Goal: Task Accomplishment & Management: Complete application form

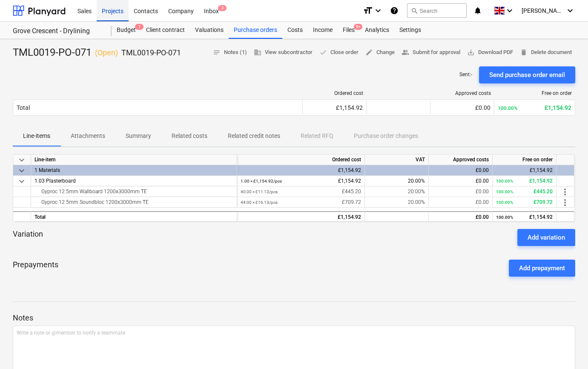
click at [113, 11] on div "Projects" at bounding box center [113, 11] width 32 height 22
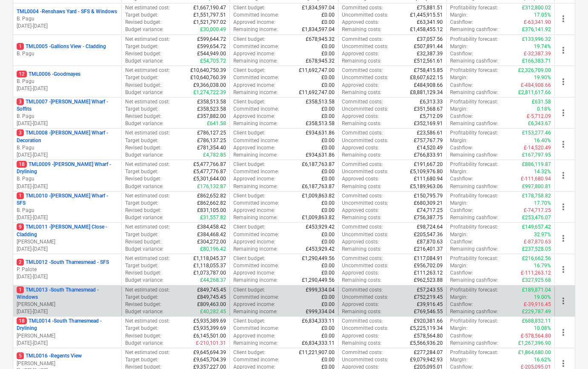
scroll to position [232, 0]
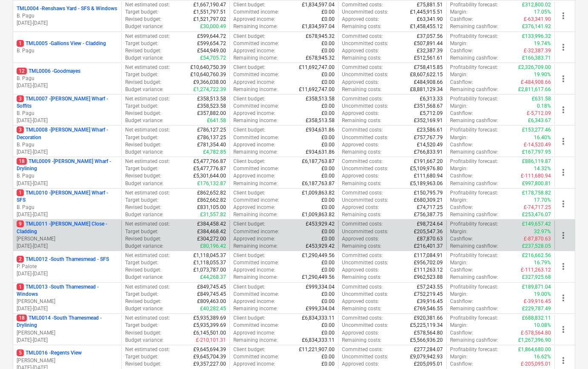
click at [65, 235] on p "[PERSON_NAME]" at bounding box center [67, 238] width 101 height 7
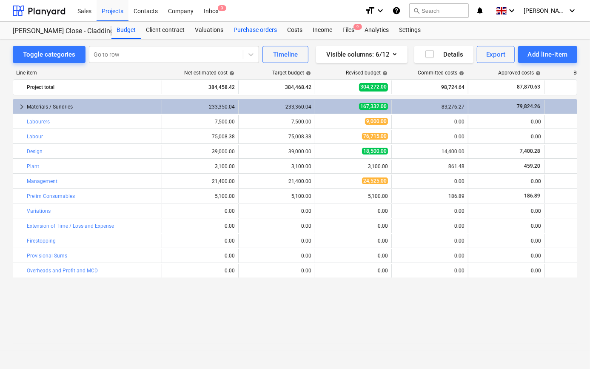
click at [244, 28] on div "Purchase orders" at bounding box center [256, 30] width 54 height 17
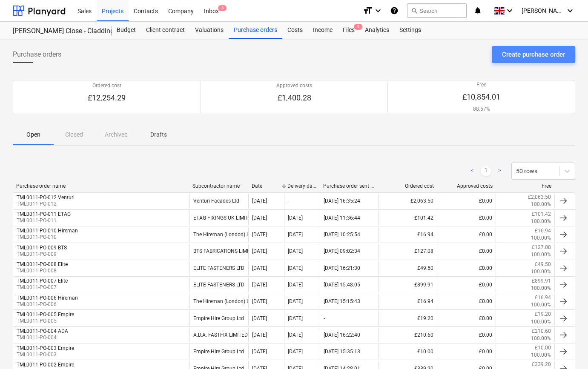
click at [511, 55] on div "Create purchase order" at bounding box center [533, 54] width 63 height 11
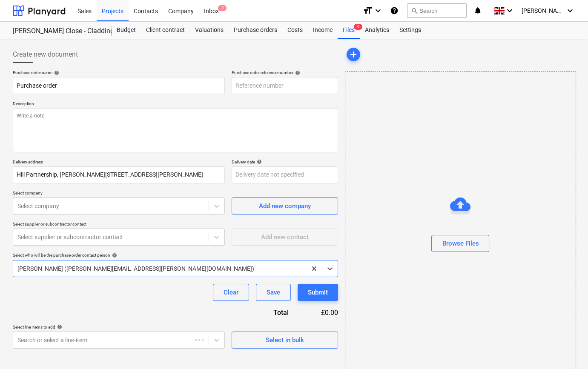
type textarea "x"
type input "TML0011-PO-013"
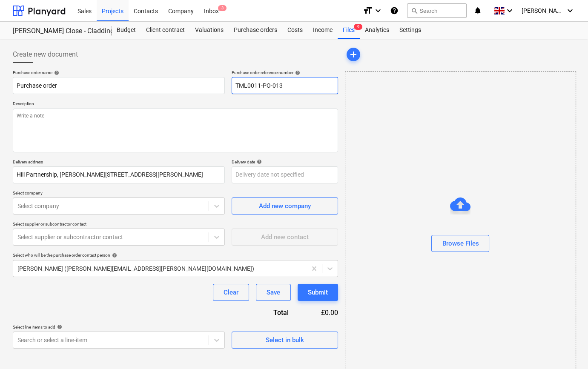
drag, startPoint x: 285, startPoint y: 86, endPoint x: 232, endPoint y: 86, distance: 52.8
click at [232, 86] on input "TML0011-PO-013" at bounding box center [285, 85] width 106 height 17
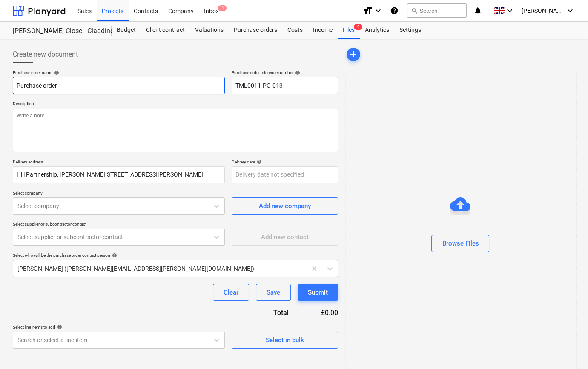
drag, startPoint x: 60, startPoint y: 85, endPoint x: 10, endPoint y: 86, distance: 49.8
click at [10, 86] on div "Create new document Purchase order name help Purchase order Purchase order refe…" at bounding box center [175, 214] width 332 height 342
type textarea "x"
paste input "TML0011-PO-013"
type textarea "x"
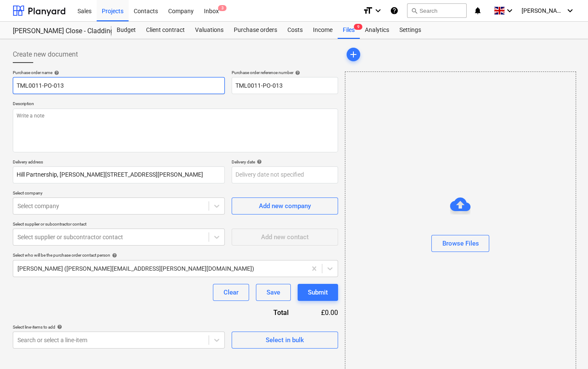
type input "TML0011-PO-013"
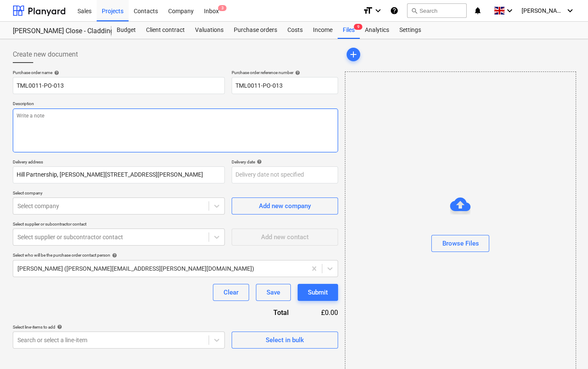
click at [19, 119] on textarea at bounding box center [175, 131] width 325 height 44
type textarea "x"
type textarea "S"
type textarea "x"
type textarea "Si"
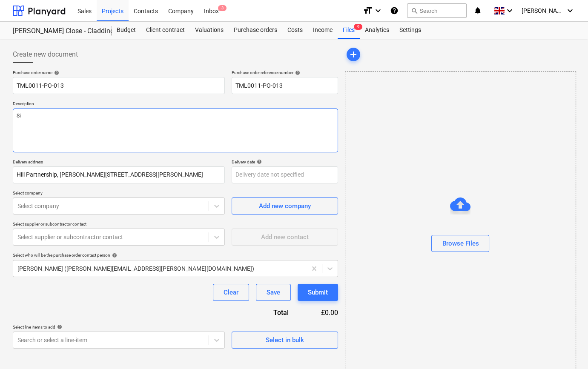
type textarea "x"
type textarea "Sit"
type textarea "x"
type textarea "Site"
type textarea "x"
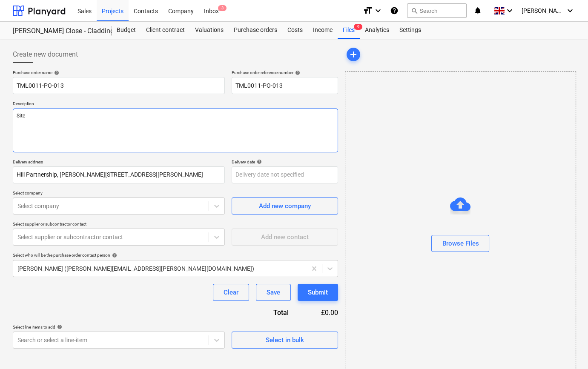
type textarea "Site"
type textarea "x"
type textarea "Site c"
type textarea "x"
type textarea "Site co"
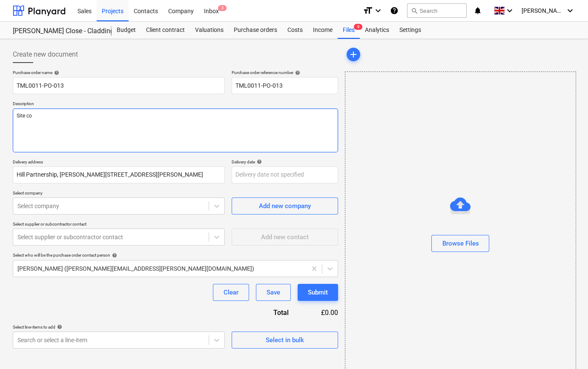
type textarea "x"
type textarea "Site con"
type textarea "x"
type textarea "Site cont"
type textarea "x"
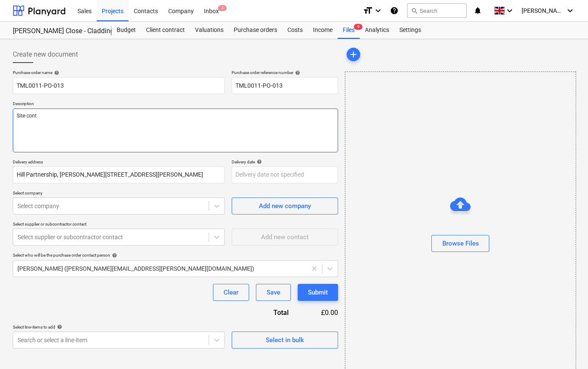
type textarea "Site conta"
type textarea "x"
type textarea "Site contac"
type textarea "x"
type textarea "Site contact"
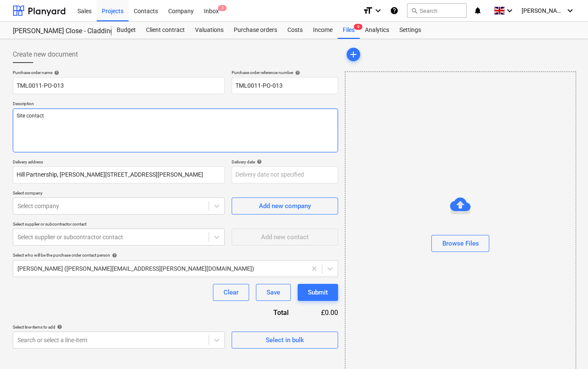
type textarea "x"
type textarea "Site contact"
type textarea "x"
type textarea "Site contact L"
type textarea "x"
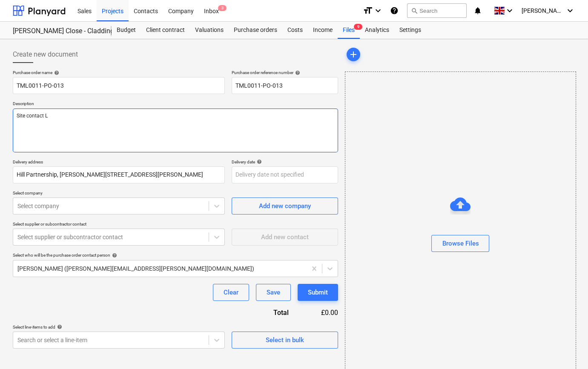
type textarea "Site contact Lo"
type textarea "x"
type textarea "Site contact Lor"
type textarea "x"
type textarea "Site contact [PERSON_NAME]"
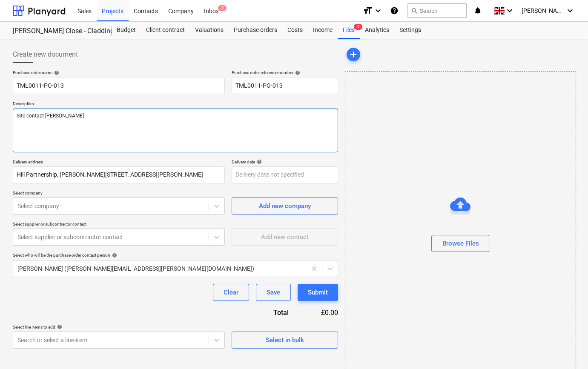
type textarea "x"
type textarea "Site contact [PERSON_NAME]"
type textarea "x"
type textarea "Site contact Lorand"
type textarea "x"
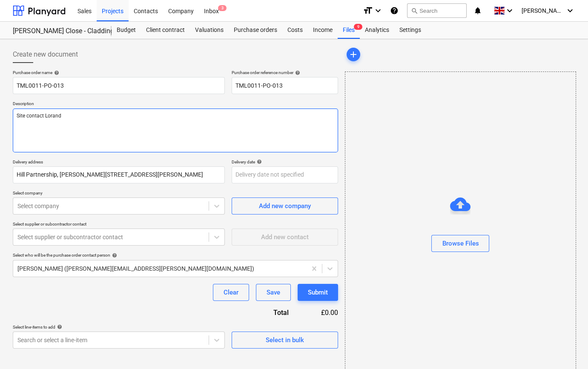
type textarea "Site contact Lorand"
type textarea "x"
type textarea "Site contact Lorand 0"
type textarea "x"
type textarea "Site contact Lorand 07"
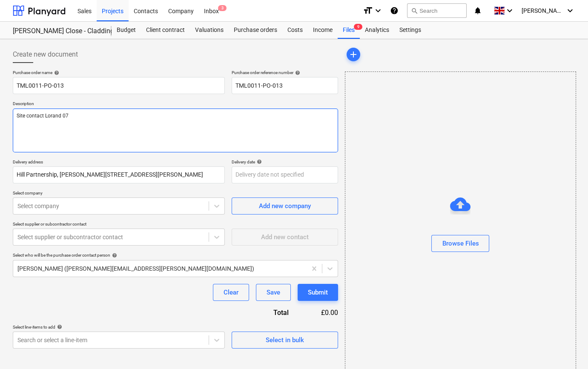
type textarea "x"
type textarea "Site contact Lorand 074"
type textarea "x"
type textarea "Site contact Lorand 0745"
type textarea "x"
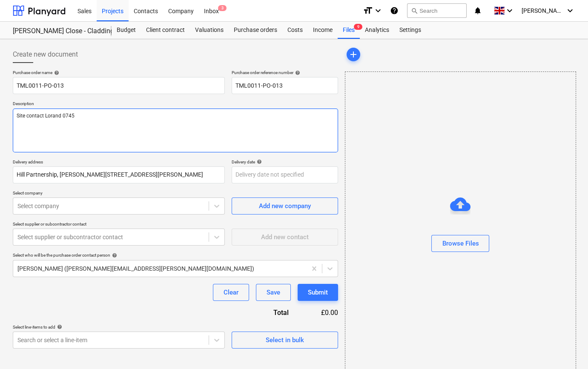
type textarea "Site contact Lorand 07454"
type textarea "x"
type textarea "Site contact Lorand 07454"
type textarea "x"
type textarea "Site contact Lorand 07454 8"
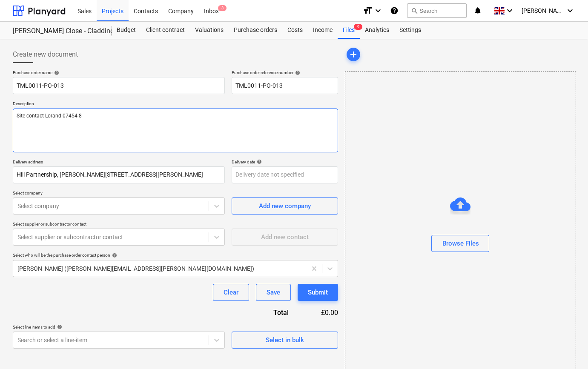
type textarea "x"
type textarea "Site contact Lorand [PHONE_NUMBER]"
type textarea "x"
type textarea "Site contact Lorand [PHONE_NUMBER]"
type textarea "x"
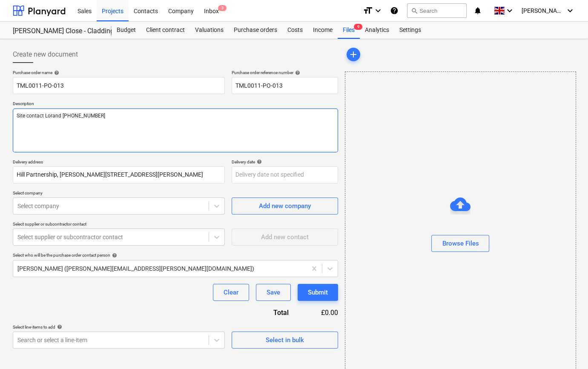
type textarea "Site contact Lorand [PHONE_NUMBER]"
type textarea "x"
type textarea "Site contact Lorand [PHONE_NUMBER]"
type textarea "x"
type textarea "Site contact Lorand [PHONE_NUMBER]"
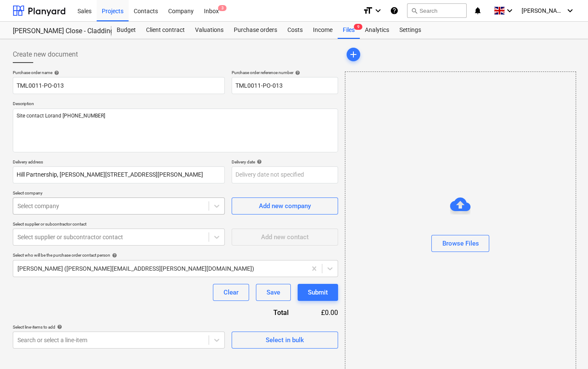
type textarea "x"
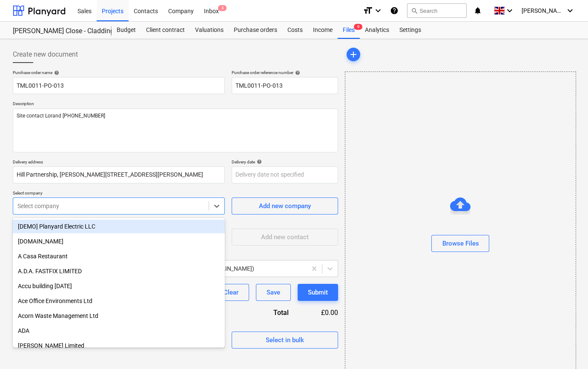
click at [41, 206] on div at bounding box center [110, 206] width 187 height 9
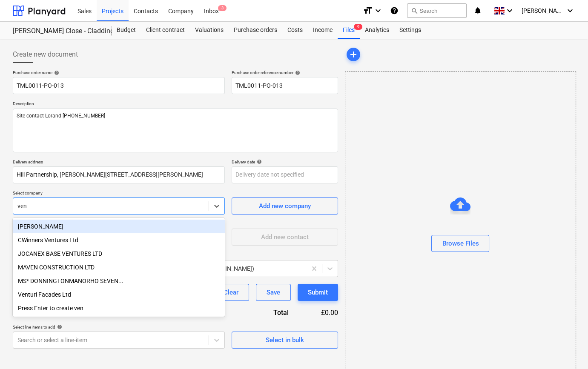
type input "vent"
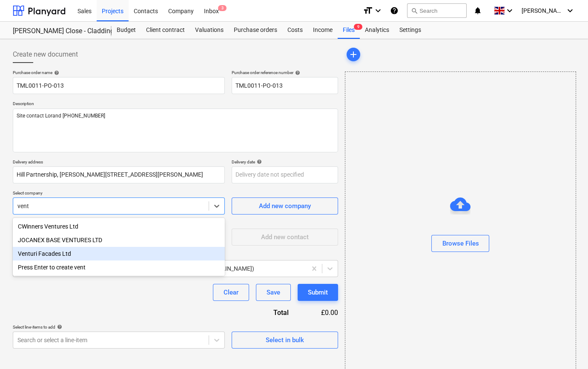
click at [53, 255] on div "Venturi Facades Ltd" at bounding box center [119, 254] width 212 height 14
type textarea "x"
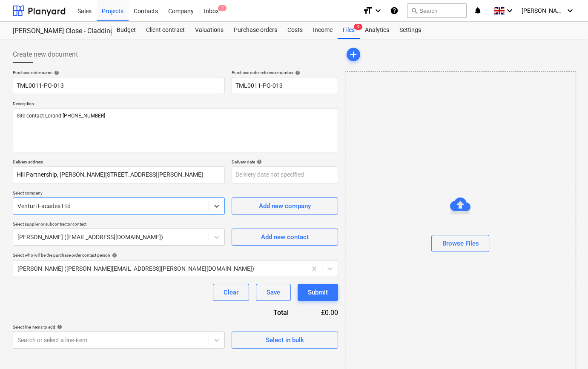
click at [111, 288] on div "Clear Save Submit" at bounding box center [175, 292] width 325 height 17
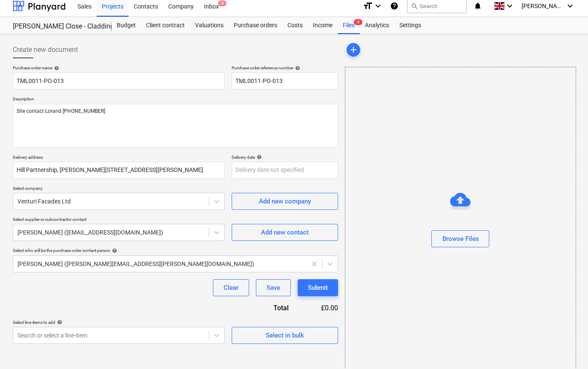
scroll to position [18, 0]
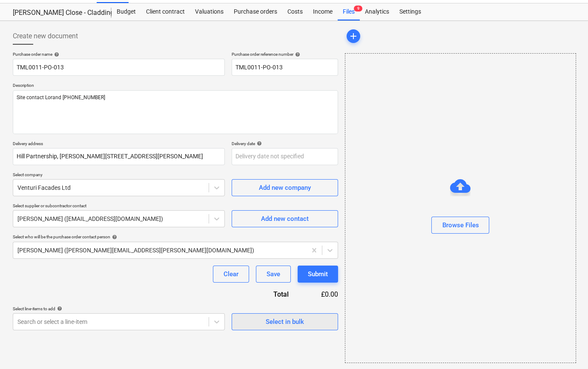
click at [280, 321] on div "Select in bulk" at bounding box center [285, 321] width 38 height 11
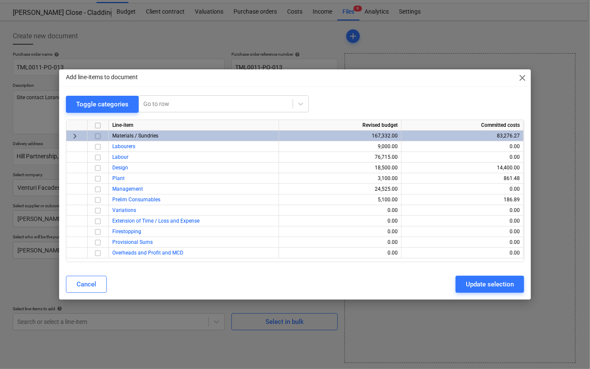
click at [98, 136] on input "checkbox" at bounding box center [98, 136] width 10 height 10
click at [498, 286] on div "Update selection" at bounding box center [490, 284] width 48 height 11
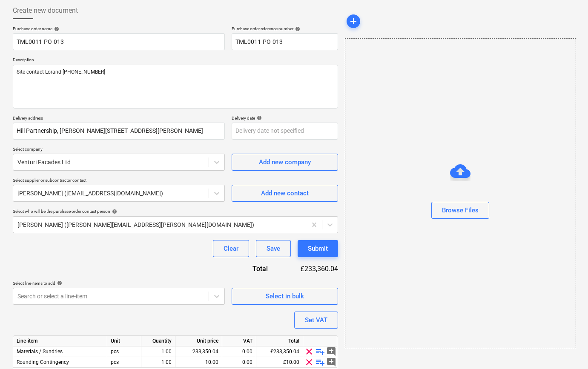
scroll to position [77, 0]
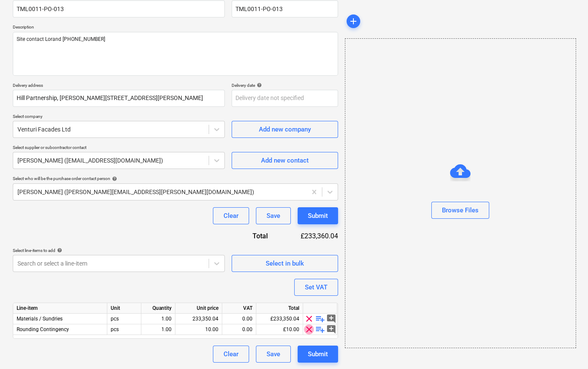
click at [307, 330] on span "clear" at bounding box center [309, 329] width 10 height 10
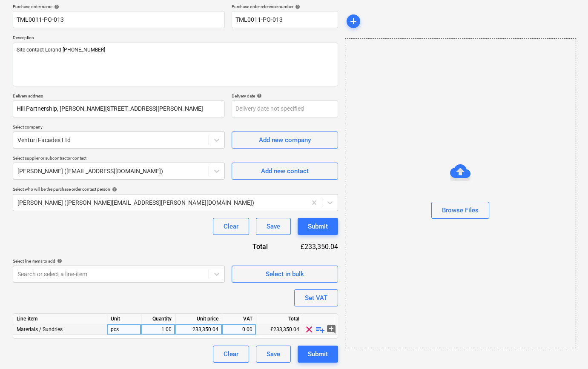
click at [318, 329] on span "playlist_add" at bounding box center [320, 329] width 10 height 10
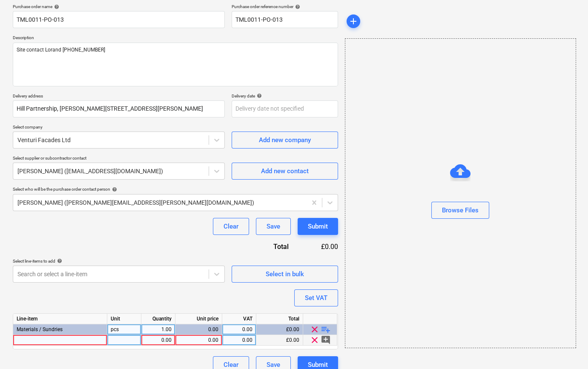
click at [24, 340] on div at bounding box center [60, 340] width 94 height 11
type textarea "x"
click at [25, 340] on div at bounding box center [60, 340] width 94 height 11
type input "Cill flasings North block"
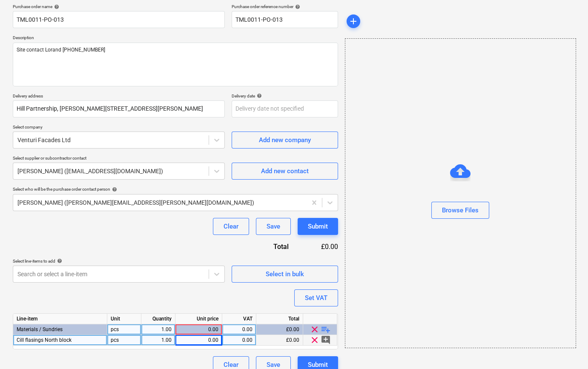
type textarea "x"
click at [190, 340] on div "0.00" at bounding box center [199, 340] width 40 height 11
type input "1169.78"
type textarea "x"
type input "20"
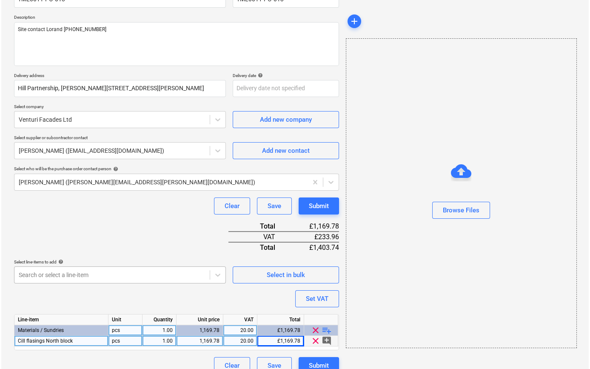
scroll to position [98, 0]
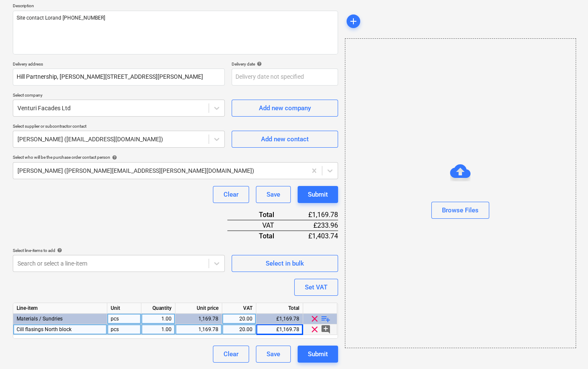
click at [325, 319] on span "playlist_add" at bounding box center [325, 319] width 10 height 10
type textarea "x"
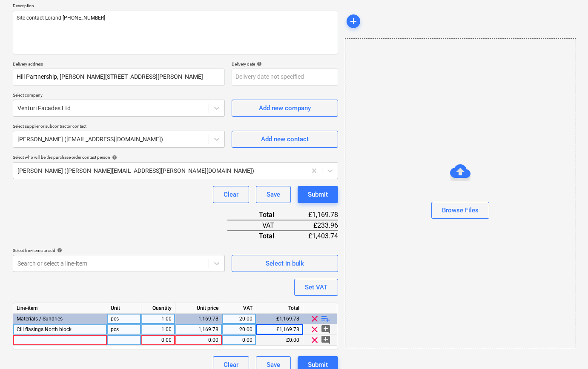
click at [26, 340] on div at bounding box center [60, 340] width 94 height 11
type input "Delivery"
type textarea "x"
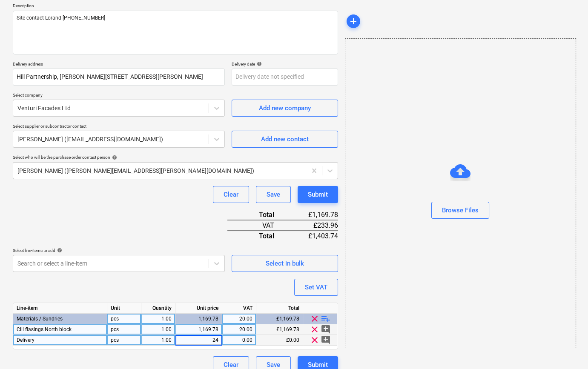
type input "242"
type textarea "x"
type input "20"
click at [311, 362] on div "Submit" at bounding box center [318, 364] width 20 height 11
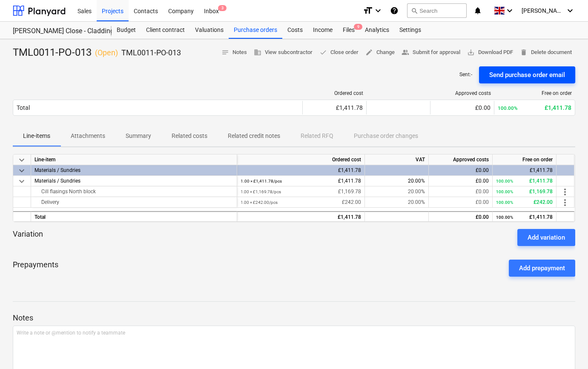
click at [514, 77] on div "Send purchase order email" at bounding box center [527, 74] width 76 height 11
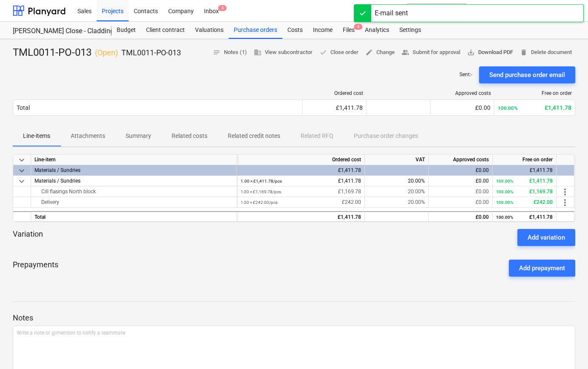
click at [495, 51] on span "save_alt Download PDF" at bounding box center [490, 53] width 46 height 10
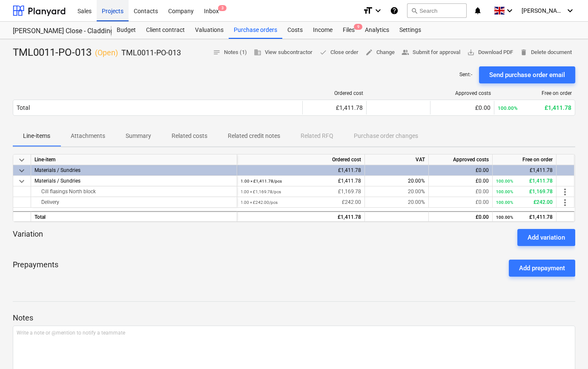
click at [116, 11] on div "Projects" at bounding box center [113, 11] width 32 height 22
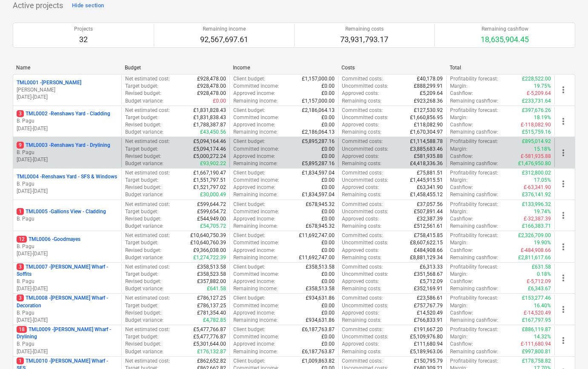
scroll to position [77, 0]
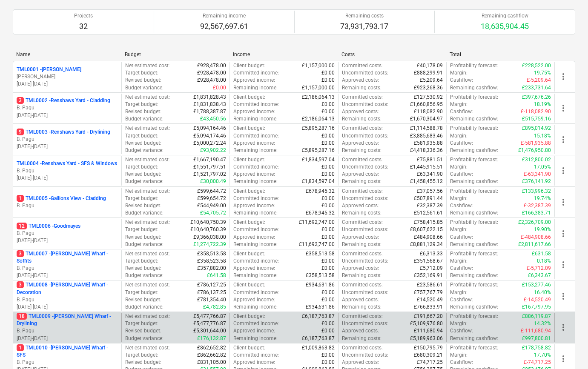
click at [74, 321] on p "18 TML0009 - [PERSON_NAME] Wharf - Drylining" at bounding box center [67, 320] width 101 height 14
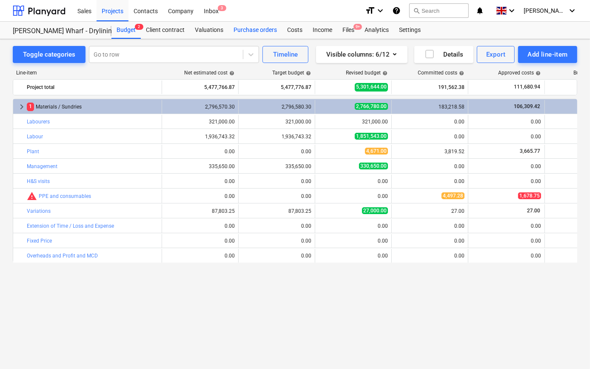
click at [255, 28] on div "Purchase orders" at bounding box center [256, 30] width 54 height 17
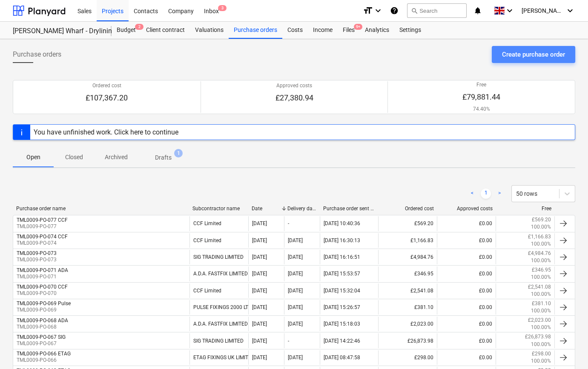
click at [526, 55] on div "Create purchase order" at bounding box center [533, 54] width 63 height 11
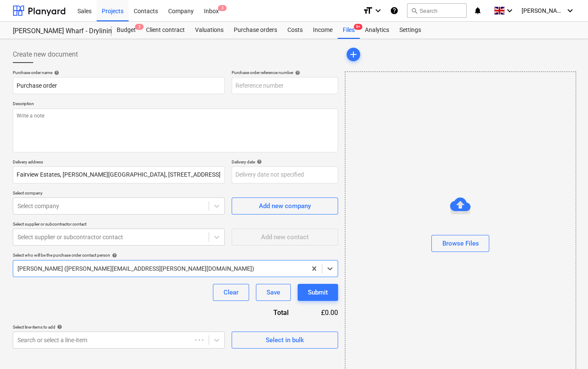
type textarea "x"
type input "TML0009-PO-079"
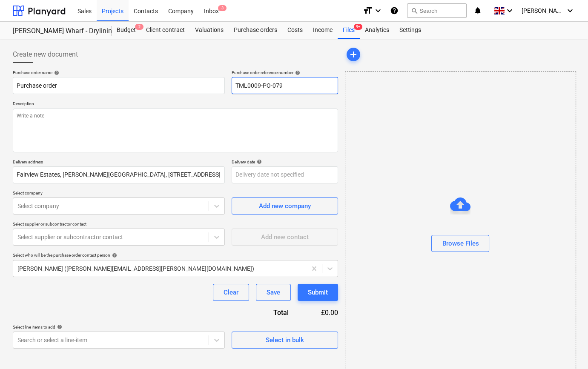
drag, startPoint x: 285, startPoint y: 84, endPoint x: 232, endPoint y: 86, distance: 52.4
click at [232, 86] on input "TML0009-PO-079" at bounding box center [285, 85] width 106 height 17
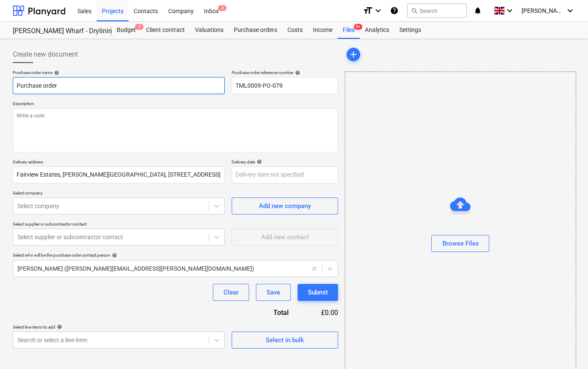
click at [55, 84] on input "Purchase order" at bounding box center [119, 85] width 212 height 17
drag, startPoint x: 46, startPoint y: 85, endPoint x: 14, endPoint y: 86, distance: 32.8
click at [14, 86] on input "Purchase order" at bounding box center [119, 85] width 212 height 17
type textarea "x"
paste input "TML0009-PO-079"
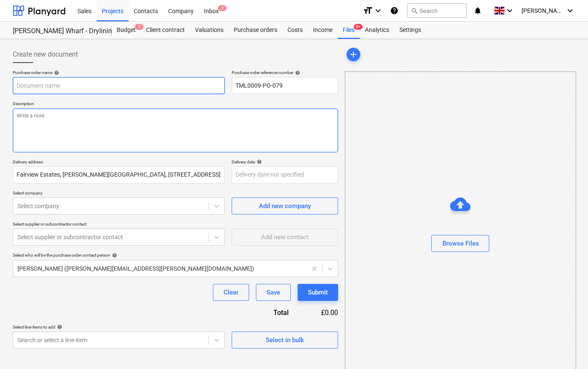
type textarea "x"
type input "TML0009-PO-079"
type textarea "x"
type input "TML0009-PO-079"
type textarea "x"
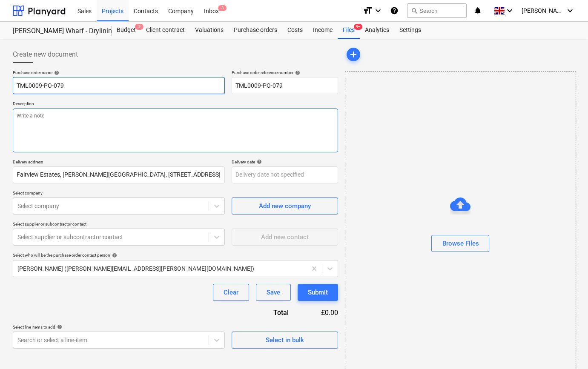
type input "TML0009-PO-079 E"
type textarea "x"
type input "TML0009-PO-079 ET"
type textarea "x"
type input "TML0009-PO-079 ETA"
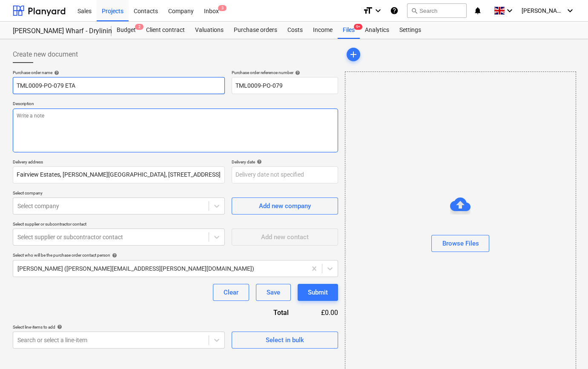
type textarea "x"
type input "TML0009-PO-079 ETAG"
click at [33, 132] on textarea at bounding box center [175, 131] width 325 height 44
type textarea "x"
type textarea "S"
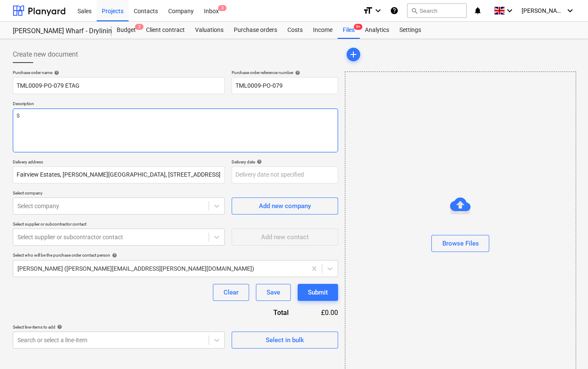
type textarea "x"
type textarea "Si"
type textarea "x"
type textarea "Sit"
type textarea "x"
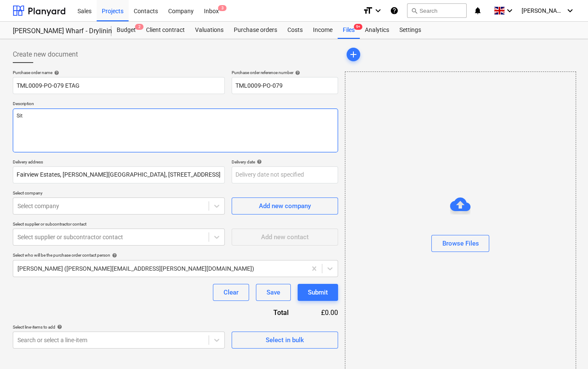
type textarea "Site"
type textarea "x"
type textarea "Site"
type textarea "x"
type textarea "Site c"
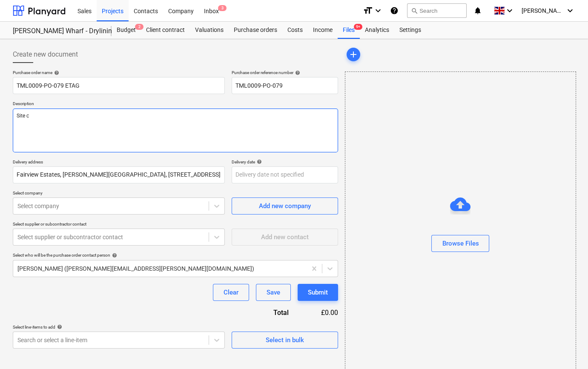
type textarea "x"
type textarea "Site co"
type textarea "x"
type textarea "Site con"
type textarea "x"
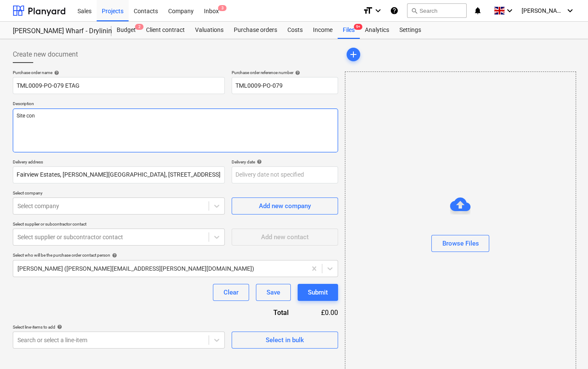
type textarea "Site cont"
type textarea "x"
type textarea "Site conta"
type textarea "x"
type textarea "Site contac"
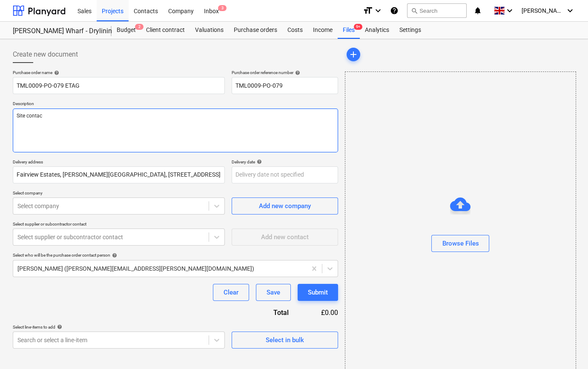
type textarea "x"
type textarea "Site contact"
type textarea "x"
type textarea "Site contact"
type textarea "x"
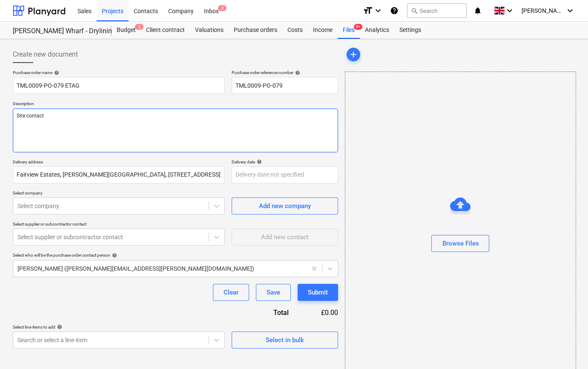
type textarea "Site contact A"
type textarea "x"
type textarea "Site contact An"
type textarea "x"
type textarea "Site contact And"
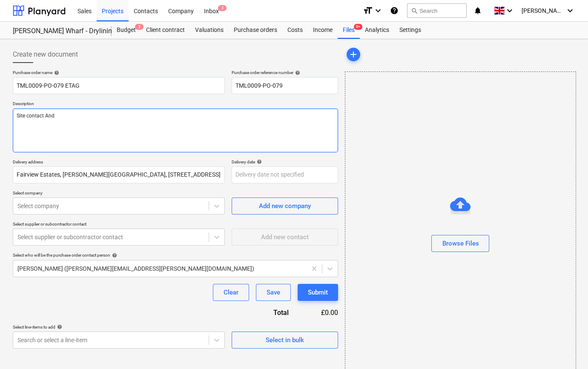
type textarea "x"
type textarea "Site contact Andr"
type textarea "x"
type textarea "Site contact [PERSON_NAME]"
type textarea "x"
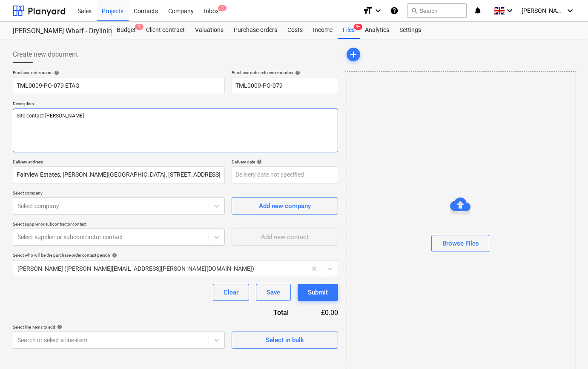
type textarea "Site contact [PERSON_NAME]"
type textarea "x"
type textarea "Site contact [PERSON_NAME]"
paste textarea "07502288908"
type textarea "x"
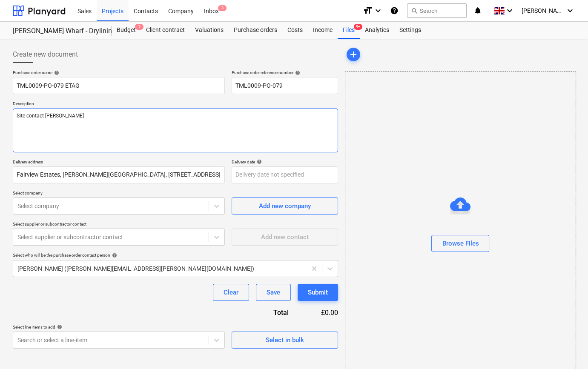
type textarea "Site contact [PERSON_NAME] [PHONE_NUMBER]"
click at [74, 116] on textarea "Site contact [PERSON_NAME] [PHONE_NUMBER]" at bounding box center [175, 131] width 325 height 44
type textarea "x"
type textarea "Site contact [PERSON_NAME] [PHONE_NUMBER]"
type textarea "x"
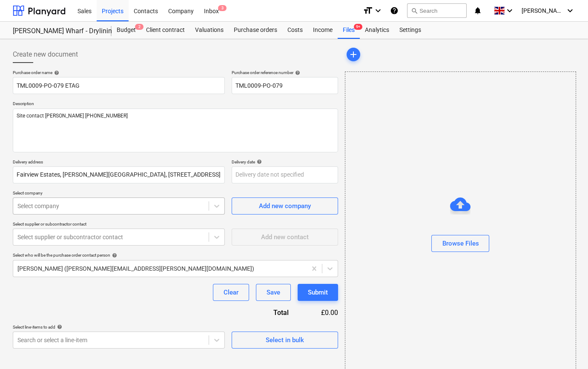
click at [82, 206] on div at bounding box center [110, 206] width 187 height 9
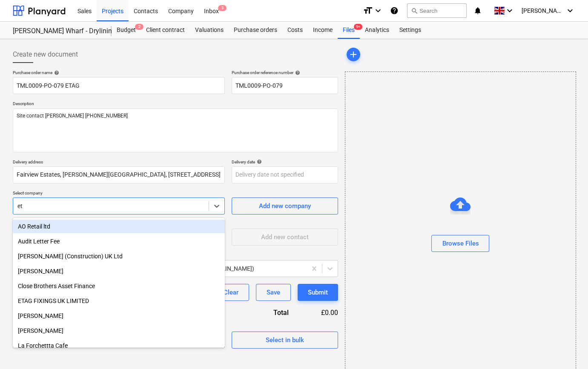
type input "eta"
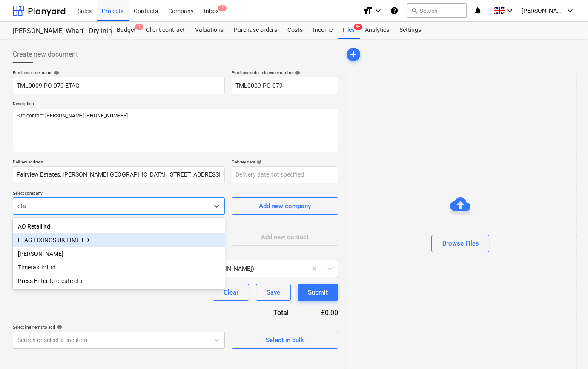
click at [94, 238] on div "ETAG FIXINGS UK LIMITED" at bounding box center [119, 240] width 212 height 14
type textarea "x"
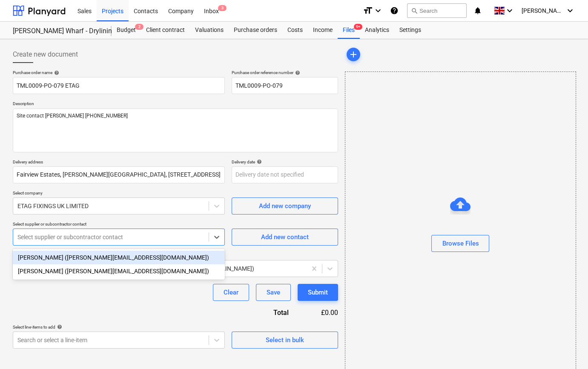
click at [94, 238] on div at bounding box center [110, 237] width 187 height 9
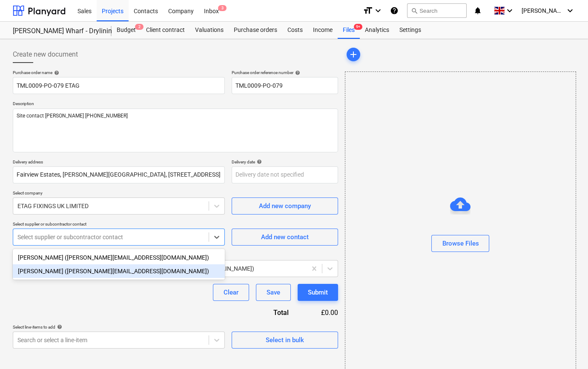
click at [89, 274] on div "[PERSON_NAME] ([PERSON_NAME][EMAIL_ADDRESS][DOMAIN_NAME])" at bounding box center [119, 271] width 212 height 14
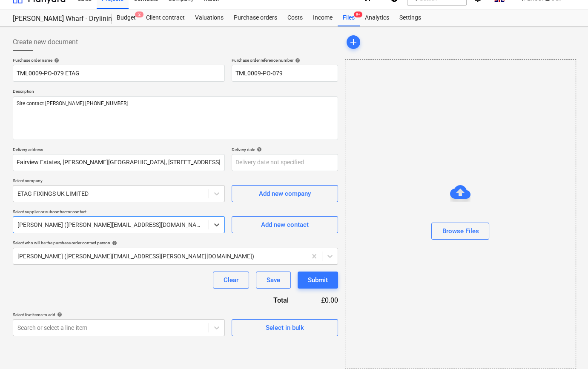
scroll to position [18, 0]
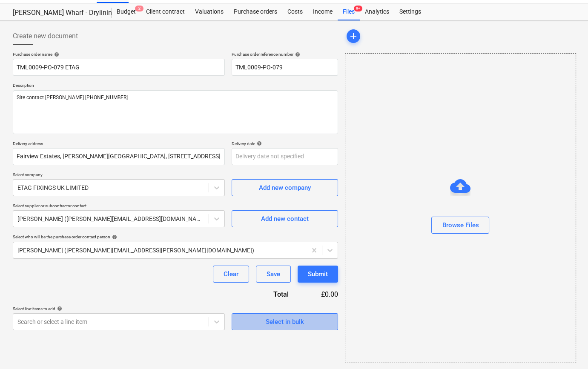
click at [295, 325] on div "Select in bulk" at bounding box center [285, 321] width 38 height 11
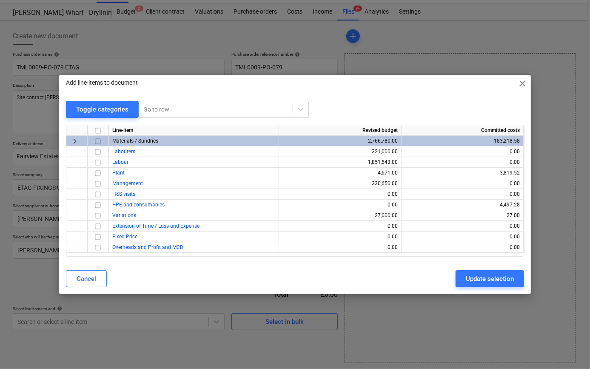
click at [98, 140] on input "checkbox" at bounding box center [98, 141] width 10 height 10
click at [96, 208] on input "checkbox" at bounding box center [98, 205] width 10 height 10
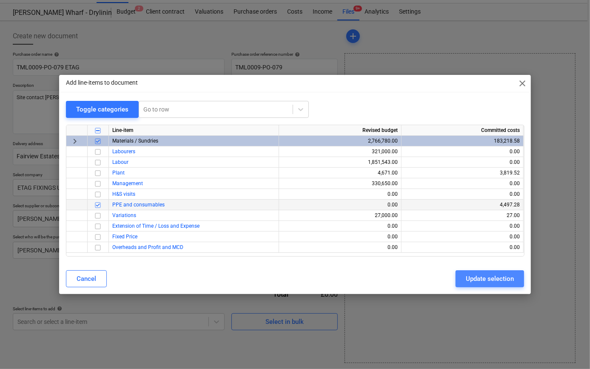
click at [489, 284] on div "Update selection" at bounding box center [490, 278] width 48 height 11
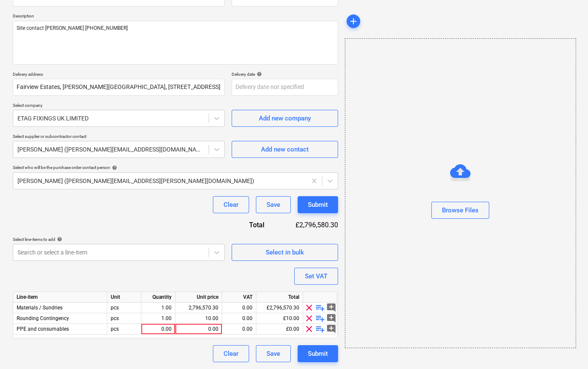
scroll to position [87, 0]
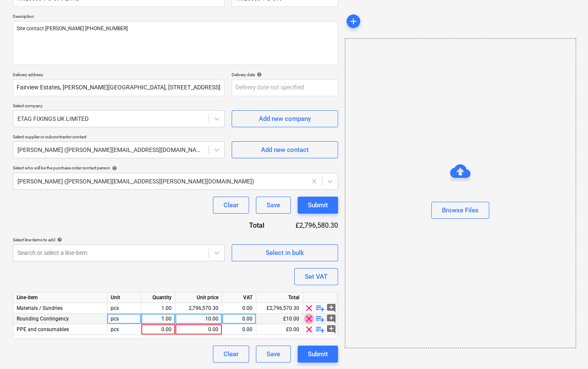
click at [308, 320] on span "clear" at bounding box center [309, 319] width 10 height 10
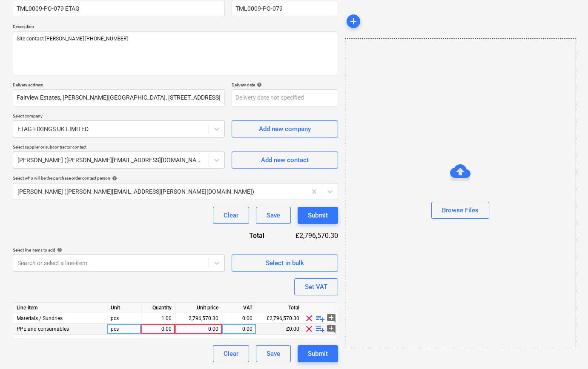
scroll to position [77, 0]
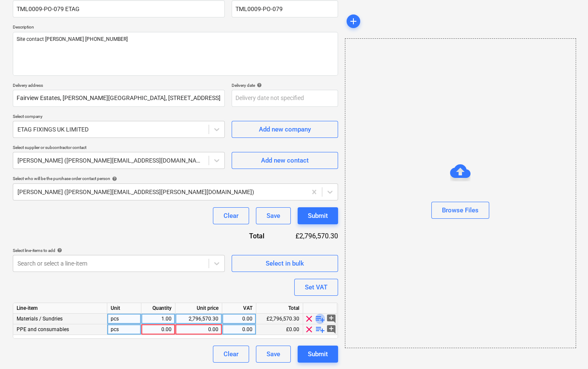
click at [318, 318] on span "playlist_add" at bounding box center [320, 319] width 10 height 10
type textarea "x"
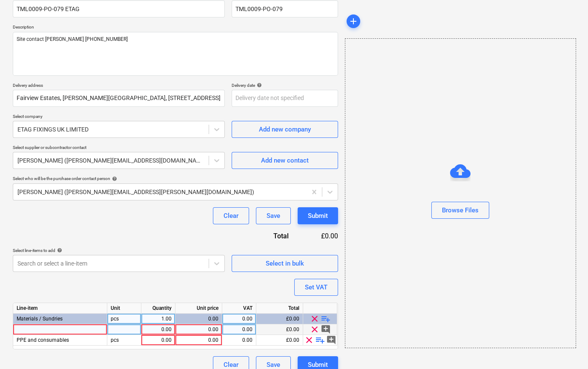
click at [32, 327] on div at bounding box center [60, 329] width 94 height 11
type input "Gyproc EasiFill 60"
type textarea "x"
type input "bag"
type textarea "x"
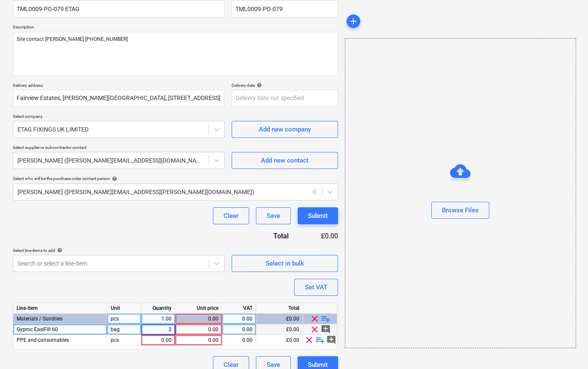
type input "20"
type textarea "x"
type input "14.9"
type textarea "x"
type input "20"
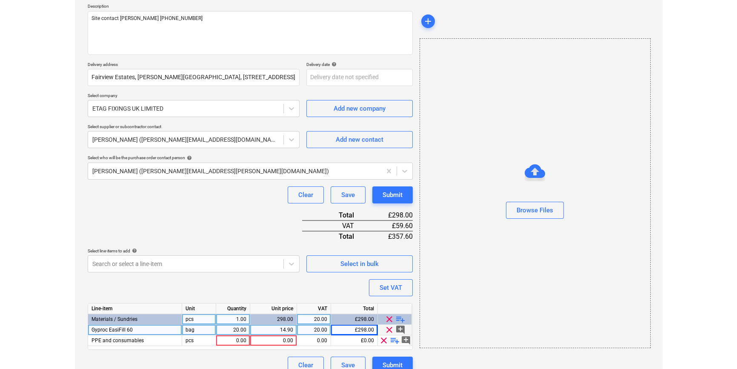
scroll to position [109, 0]
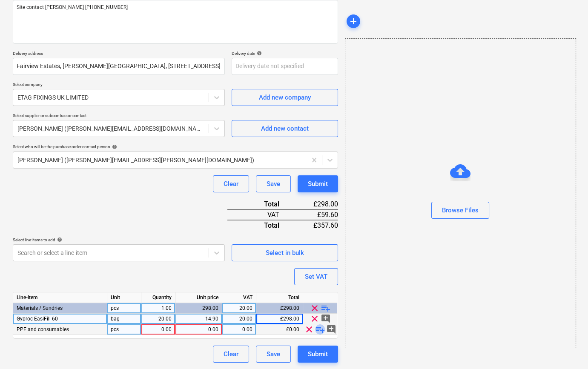
click at [316, 328] on span "playlist_add" at bounding box center [320, 329] width 10 height 10
type textarea "x"
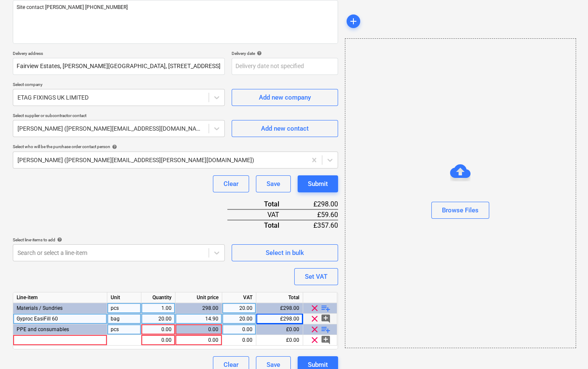
click at [166, 328] on div "0.00" at bounding box center [158, 329] width 27 height 11
type input "1"
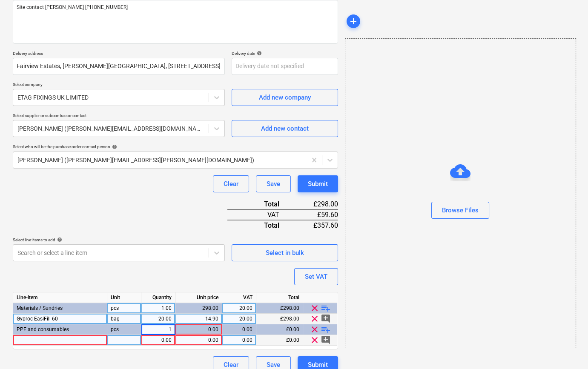
type textarea "x"
click at [46, 341] on div at bounding box center [60, 340] width 94 height 11
type input "Ear defenders"
type textarea "x"
click at [17, 339] on span "Ear defenders" at bounding box center [32, 340] width 31 height 6
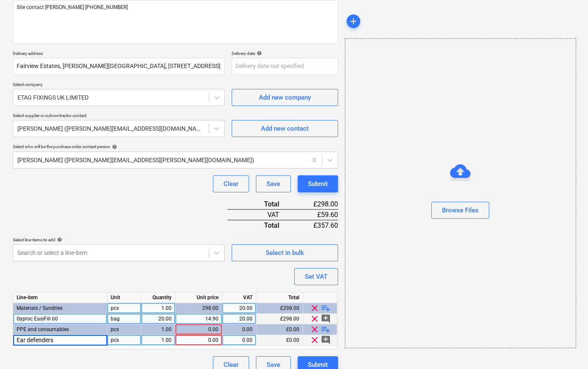
click at [17, 339] on input "Ear defenders" at bounding box center [60, 340] width 94 height 10
type input "Standard Ear defenders"
type textarea "x"
click at [195, 341] on div "0.00" at bounding box center [199, 340] width 40 height 11
type input "3.8"
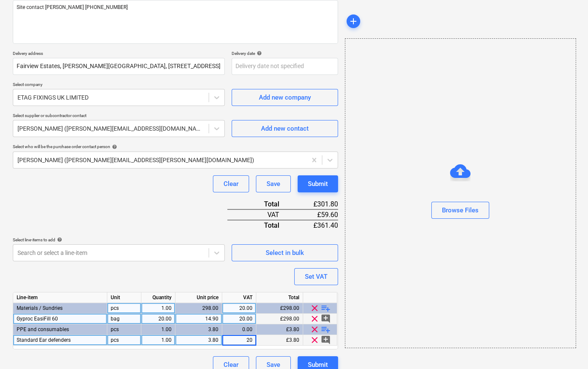
type textarea "x"
click at [160, 340] on div "1.00" at bounding box center [158, 340] width 27 height 11
type input "5"
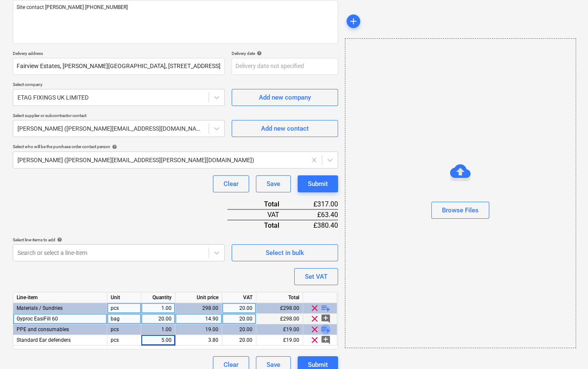
click at [323, 328] on span "playlist_add" at bounding box center [325, 329] width 10 height 10
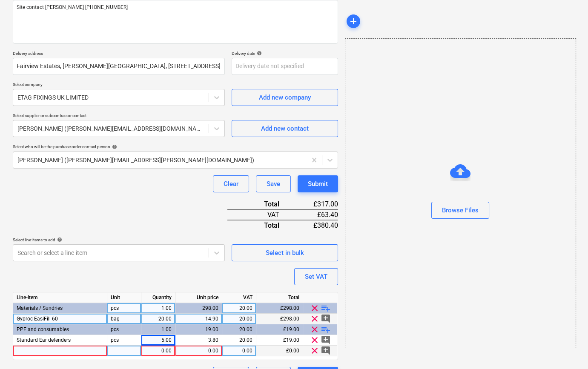
click at [21, 351] on div at bounding box center [60, 351] width 94 height 11
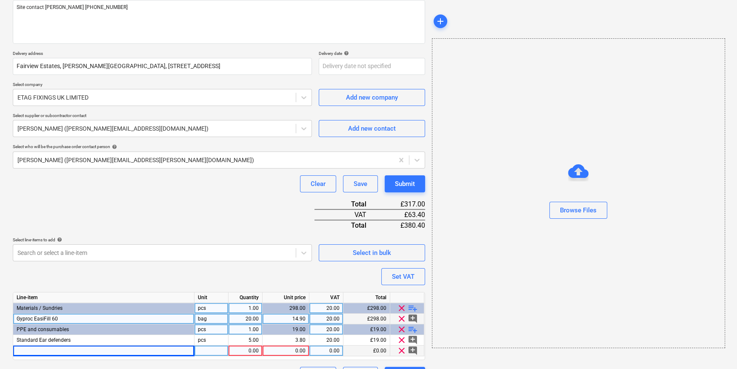
type textarea "x"
click at [36, 350] on div at bounding box center [103, 351] width 181 height 11
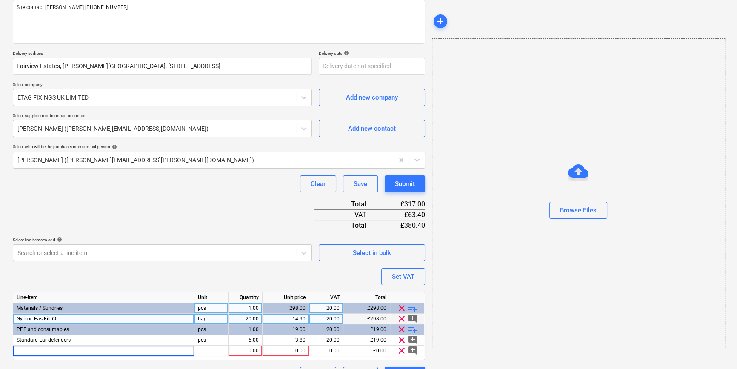
type input "Portwest FFP3 masks (10)"
type textarea "x"
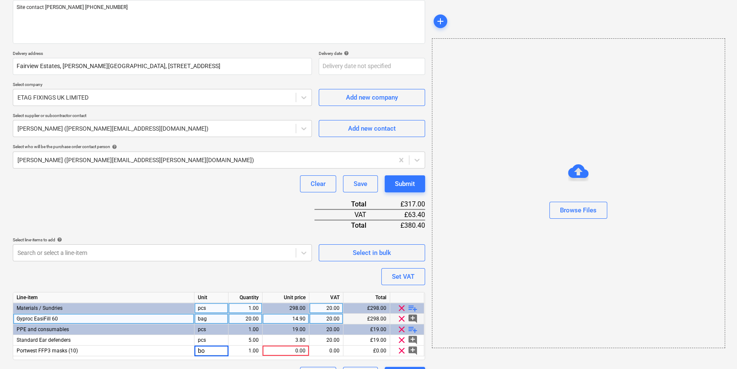
type input "box"
type textarea "x"
type input "10"
type textarea "x"
type input "6.88"
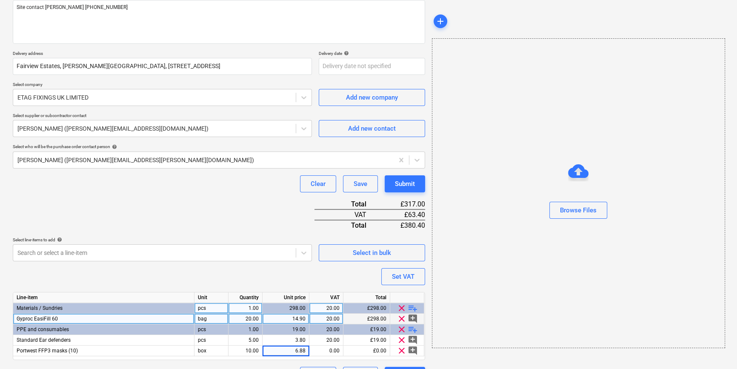
type textarea "x"
type input "20"
click at [414, 330] on span "playlist_add" at bounding box center [413, 329] width 10 height 10
type textarea "x"
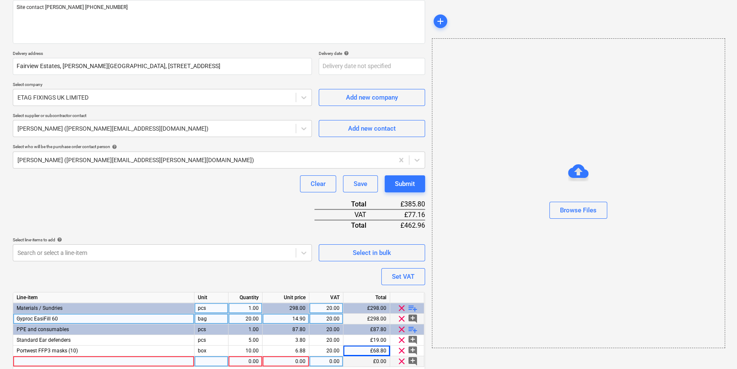
click at [29, 362] on div at bounding box center [103, 361] width 181 height 11
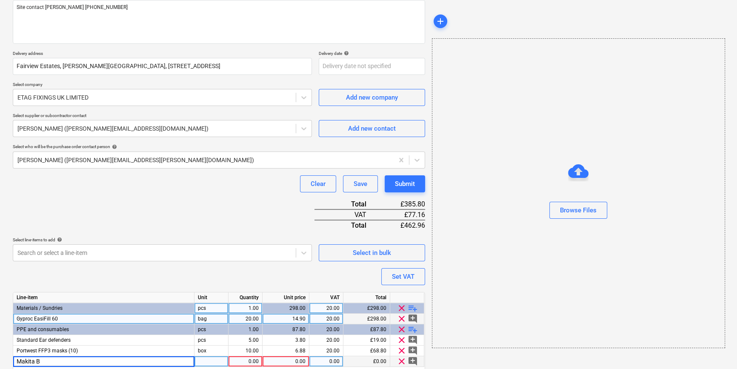
type input "Makita B-"
type textarea "x"
click at [46, 361] on div "Makita B-" at bounding box center [103, 361] width 181 height 11
click at [49, 360] on input "Makita B-" at bounding box center [103, 361] width 181 height 10
click at [50, 359] on input "Makita B-" at bounding box center [103, 361] width 181 height 10
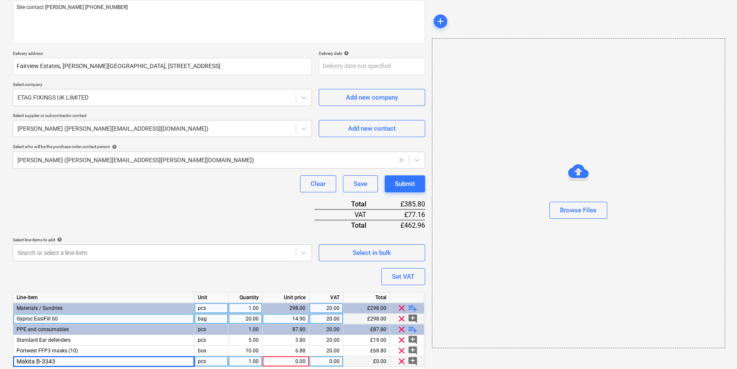
type input "Makita B-33439"
type textarea "x"
type input "86.6"
type textarea "x"
type input "20"
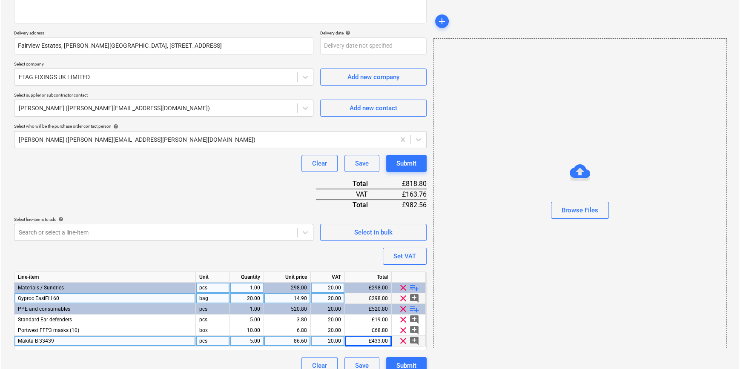
scroll to position [140, 0]
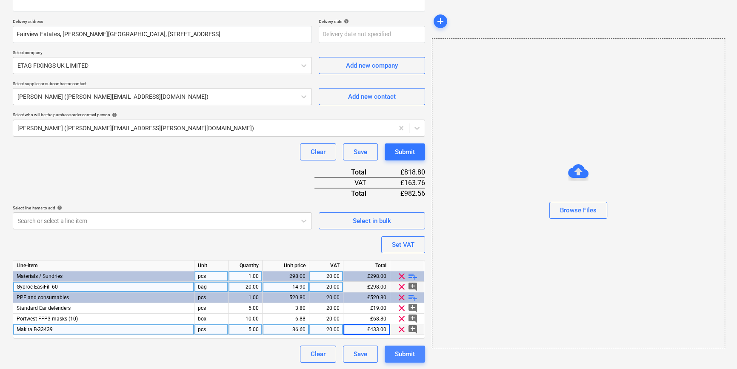
click at [405, 355] on div "Submit" at bounding box center [405, 354] width 20 height 11
type textarea "x"
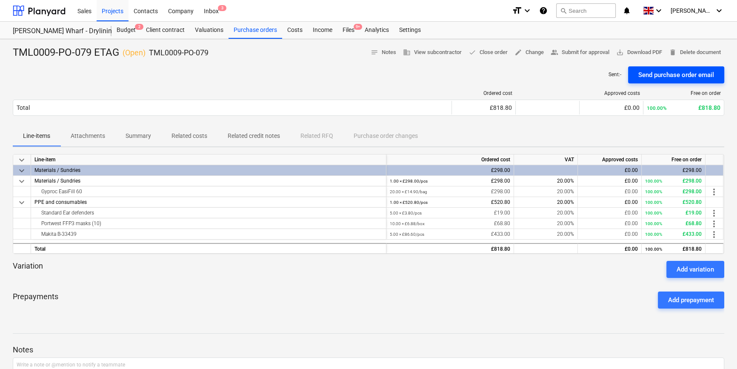
click at [587, 78] on div "Send purchase order email" at bounding box center [676, 74] width 76 height 11
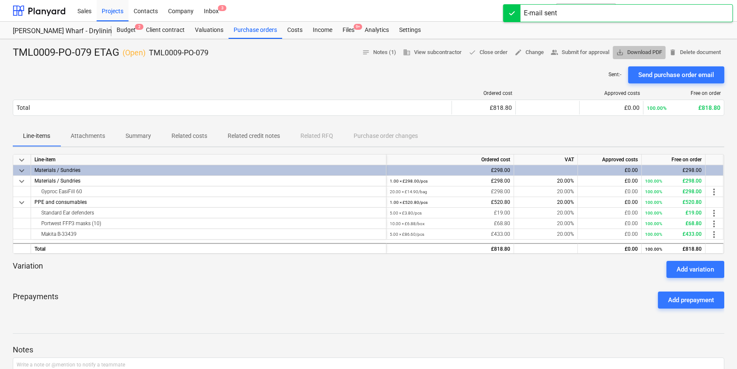
click at [587, 52] on span "save_alt Download PDF" at bounding box center [639, 53] width 46 height 10
